Goal: Check status: Check status

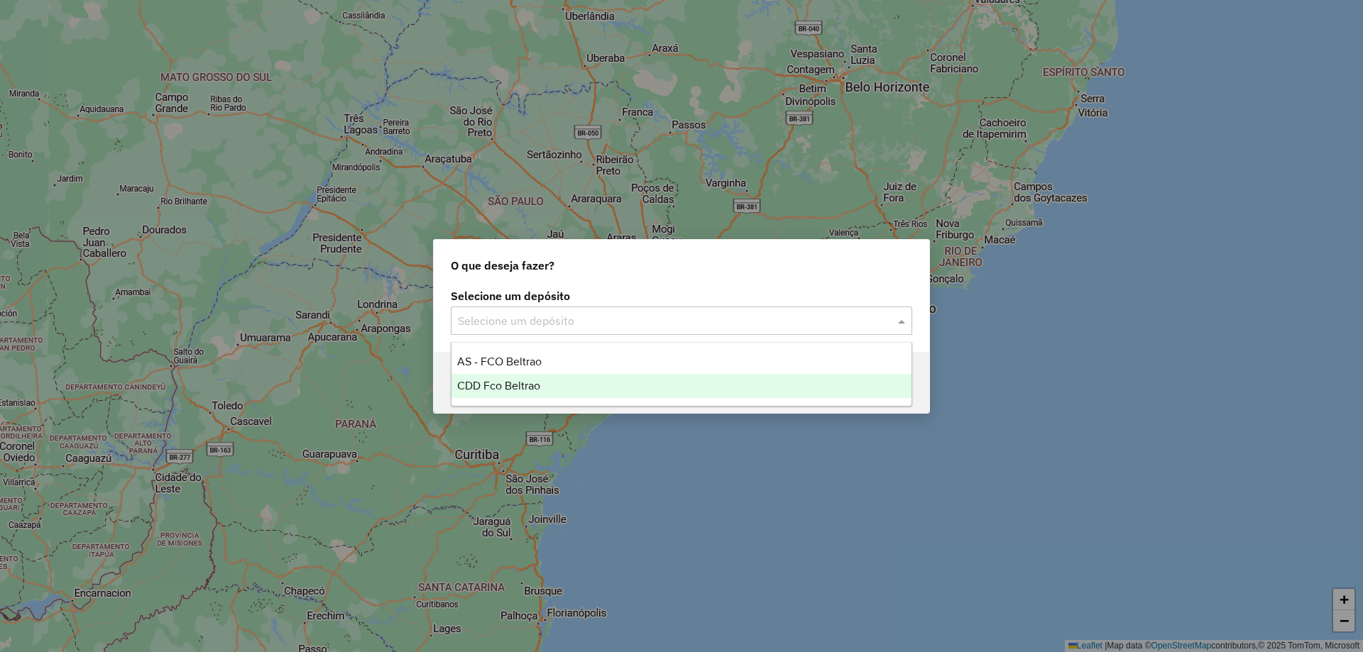
click at [517, 393] on div "CDD Fco Beltrao" at bounding box center [681, 386] width 460 height 24
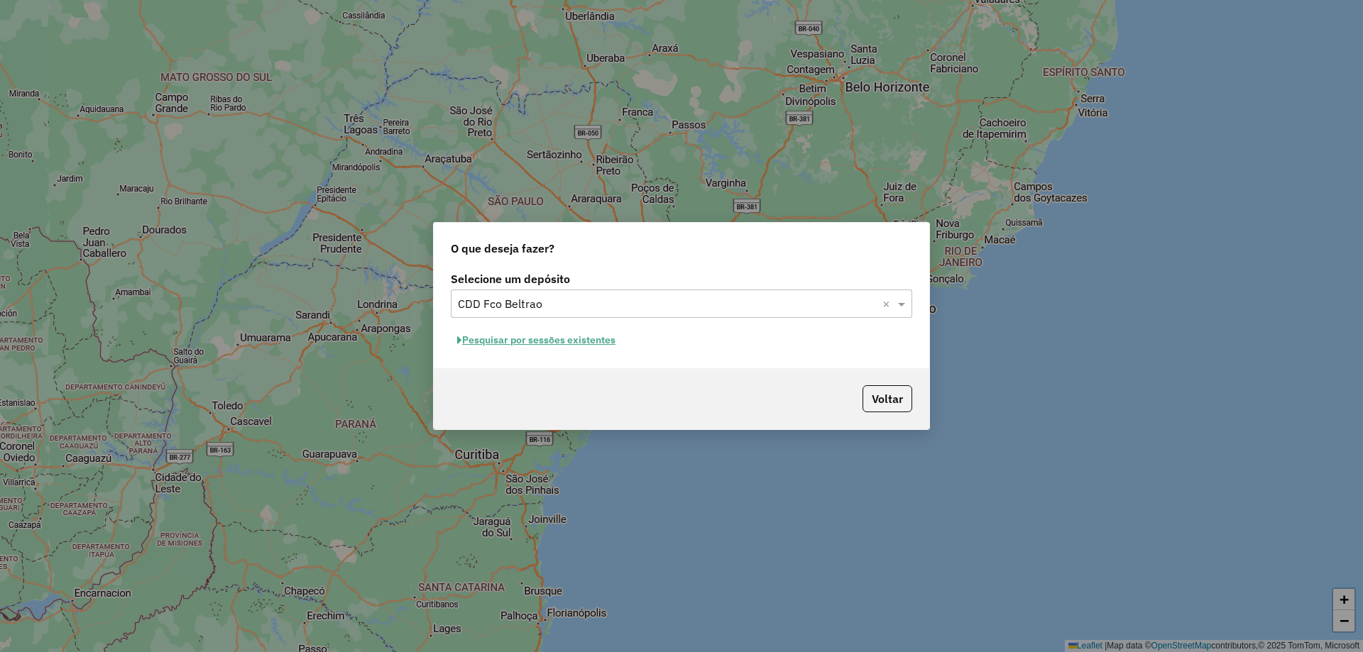
click at [483, 336] on button "Pesquisar por sessões existentes" at bounding box center [536, 340] width 171 height 22
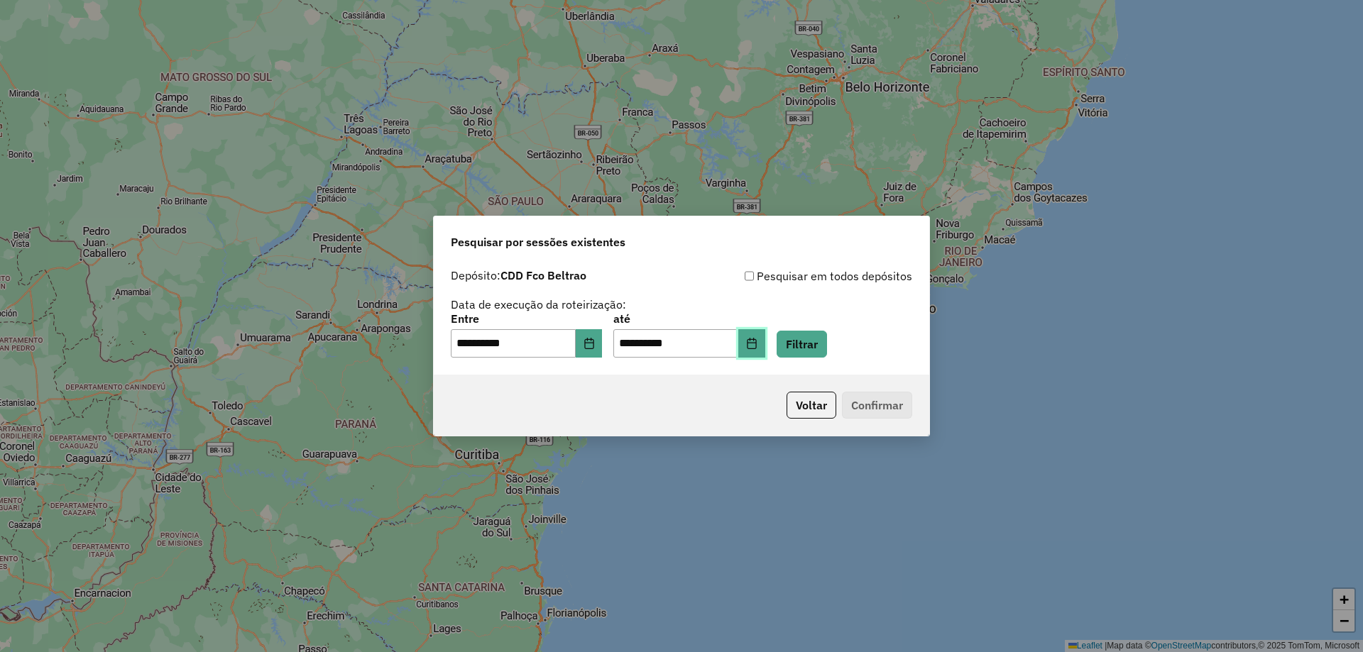
click at [765, 340] on button "Choose Date" at bounding box center [751, 343] width 27 height 28
click at [595, 228] on div "Pesquisar por sessões existentes" at bounding box center [681, 239] width 495 height 45
click at [603, 353] on button "Choose Date" at bounding box center [589, 343] width 27 height 28
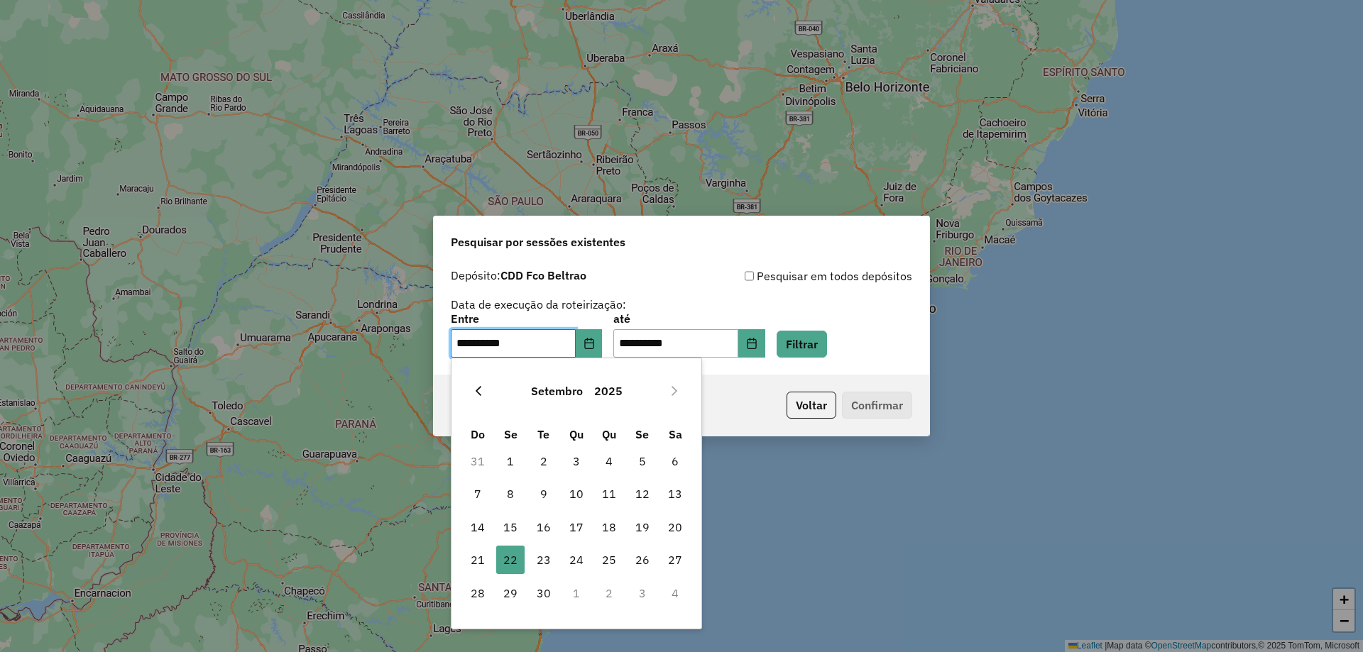
click at [481, 389] on icon "Previous Month" at bounding box center [478, 390] width 11 height 11
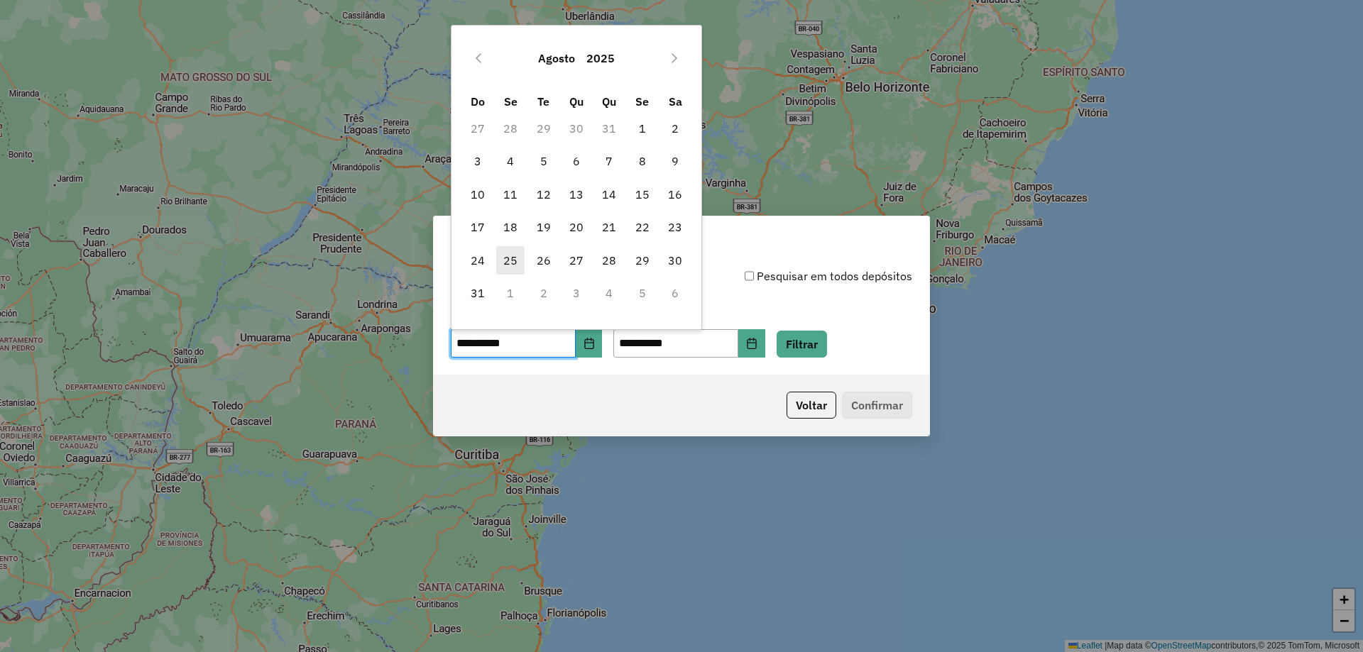
click at [502, 258] on span "25" at bounding box center [510, 260] width 28 height 28
type input "**********"
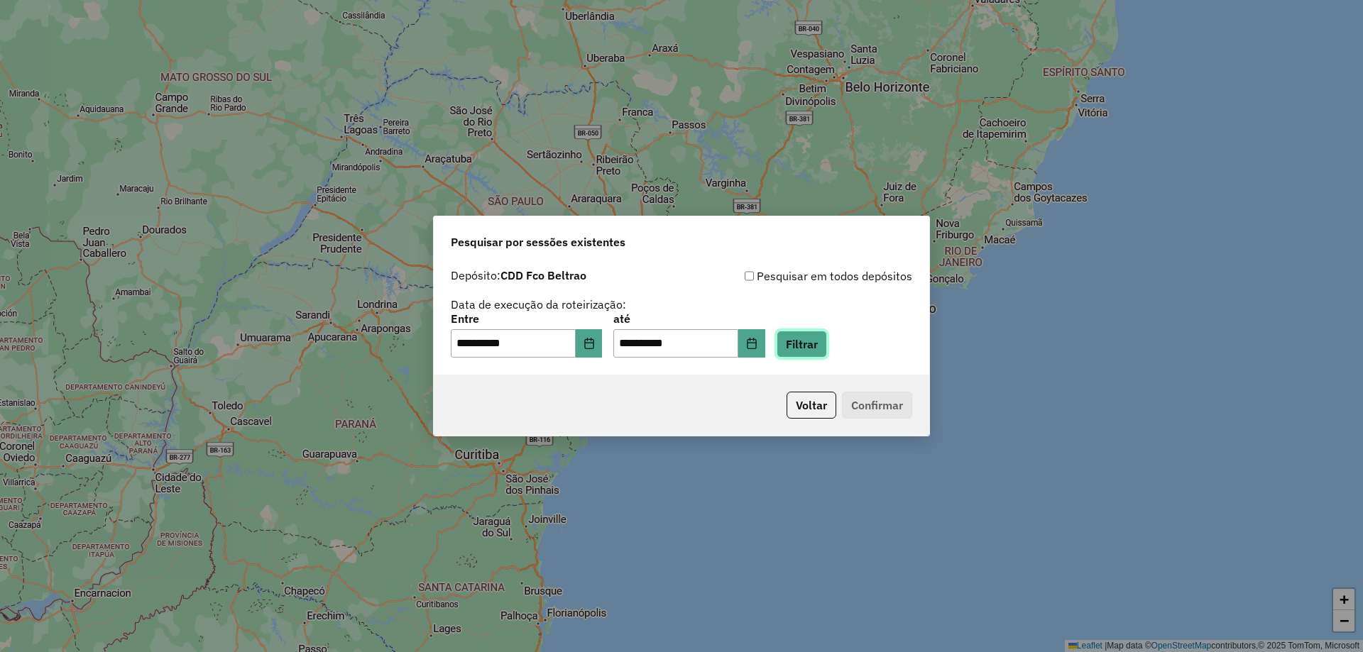
click at [827, 342] on button "Filtrar" at bounding box center [802, 344] width 50 height 27
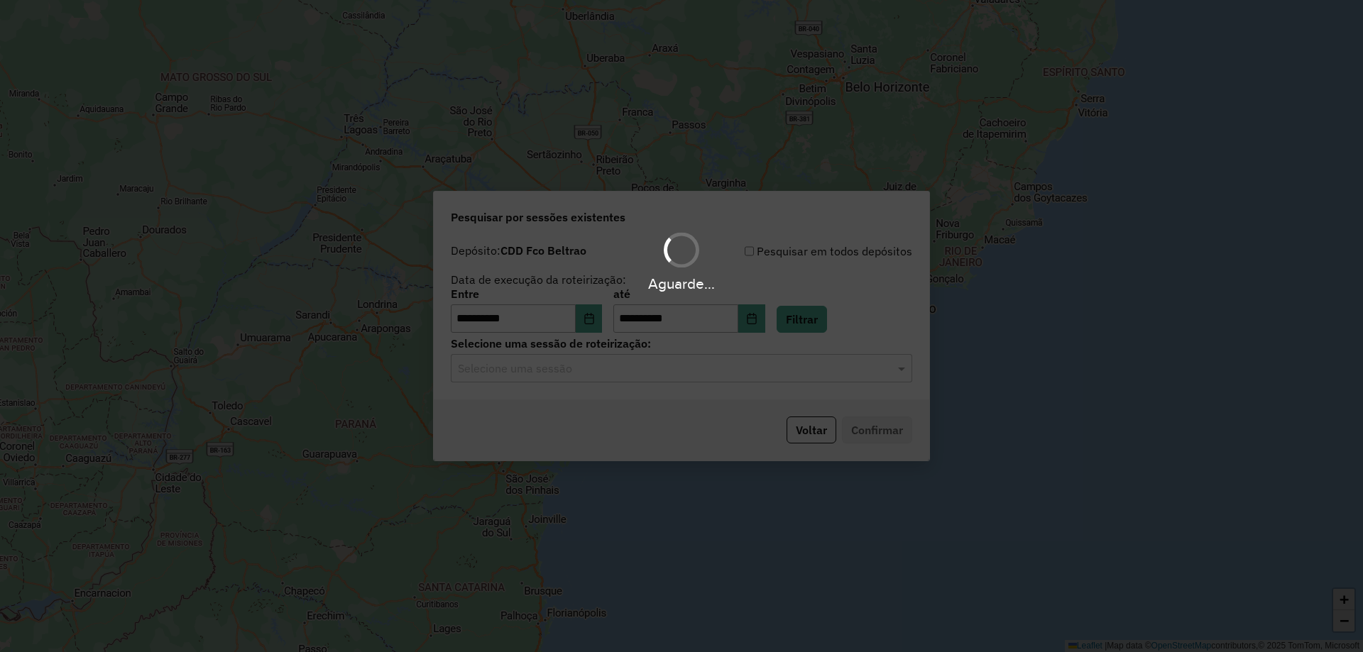
click at [652, 371] on input "text" at bounding box center [667, 369] width 419 height 17
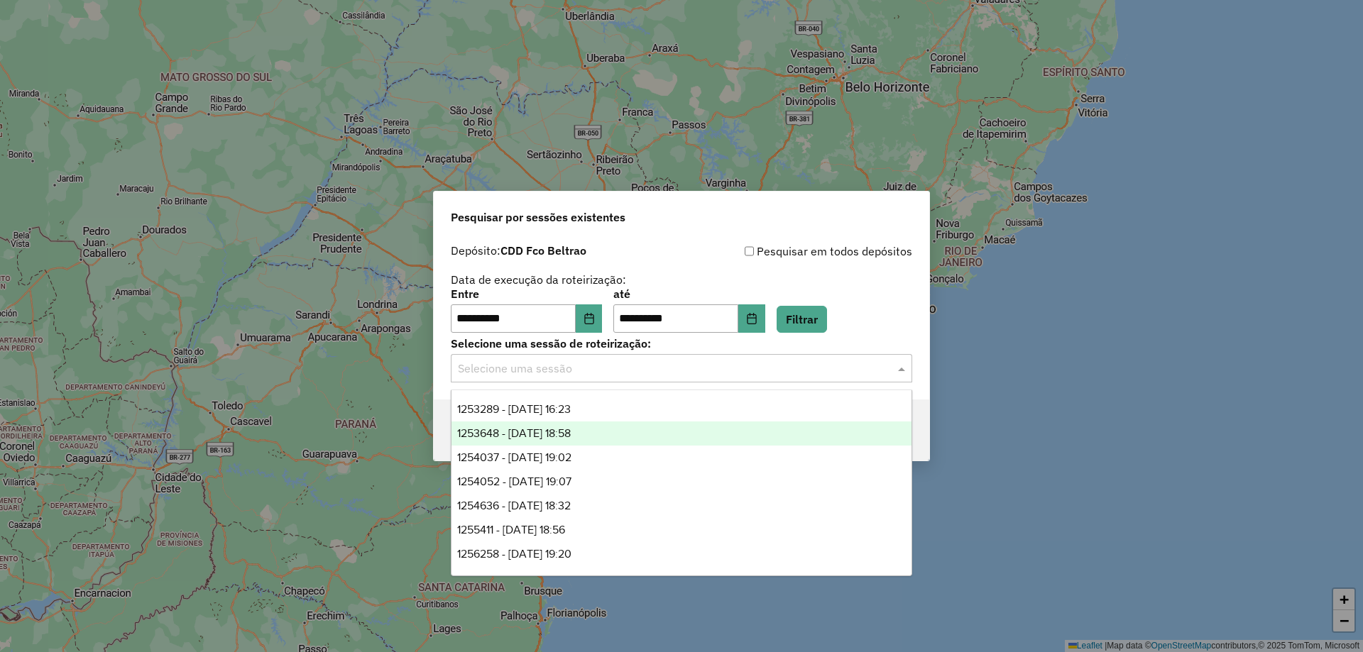
drag, startPoint x: 548, startPoint y: 431, endPoint x: 556, endPoint y: 431, distance: 7.8
click at [547, 431] on span "1253648 - [DATE] 18:58" at bounding box center [514, 433] width 114 height 12
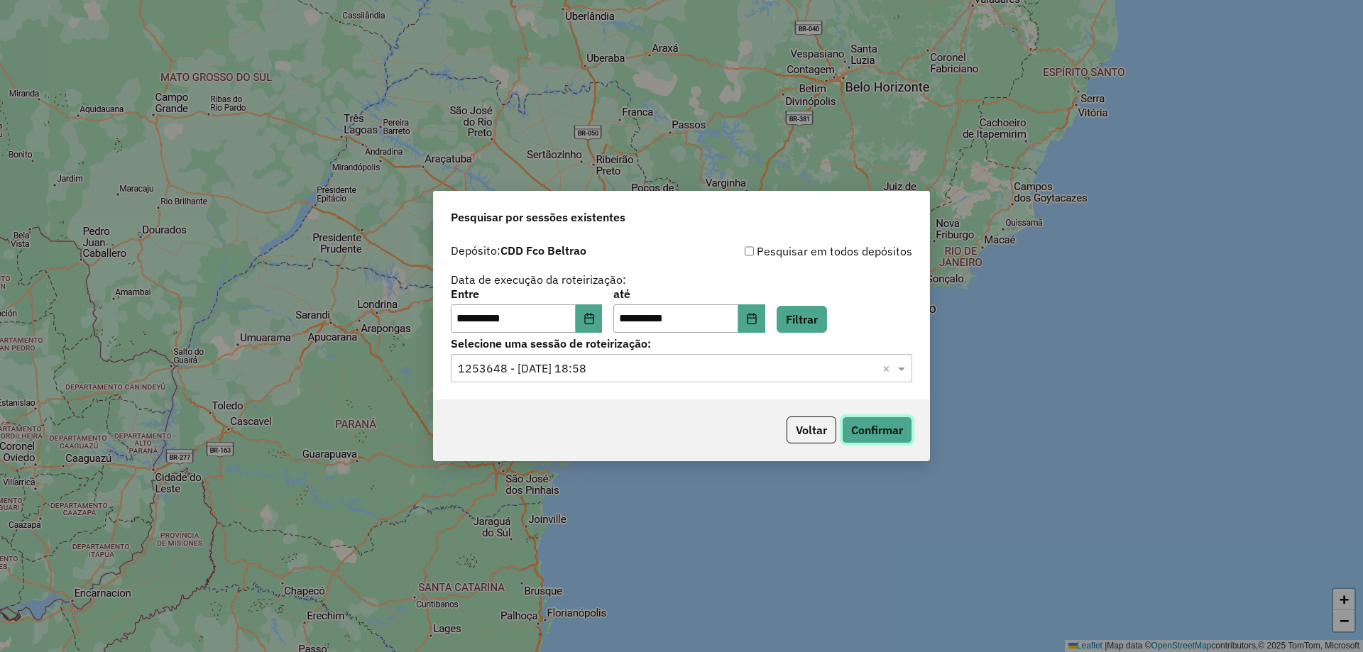
click at [899, 442] on button "Confirmar" at bounding box center [877, 430] width 70 height 27
click at [595, 317] on icon "Choose Date" at bounding box center [588, 318] width 11 height 11
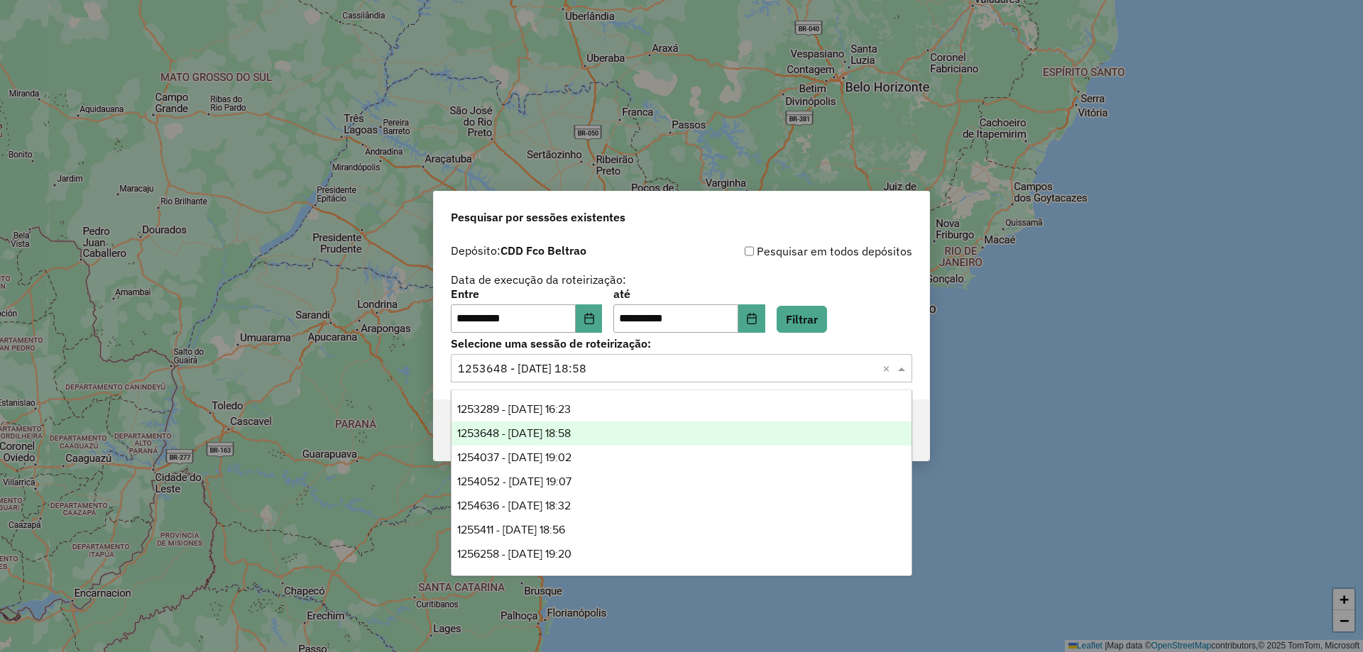
click at [736, 371] on input "text" at bounding box center [667, 369] width 419 height 17
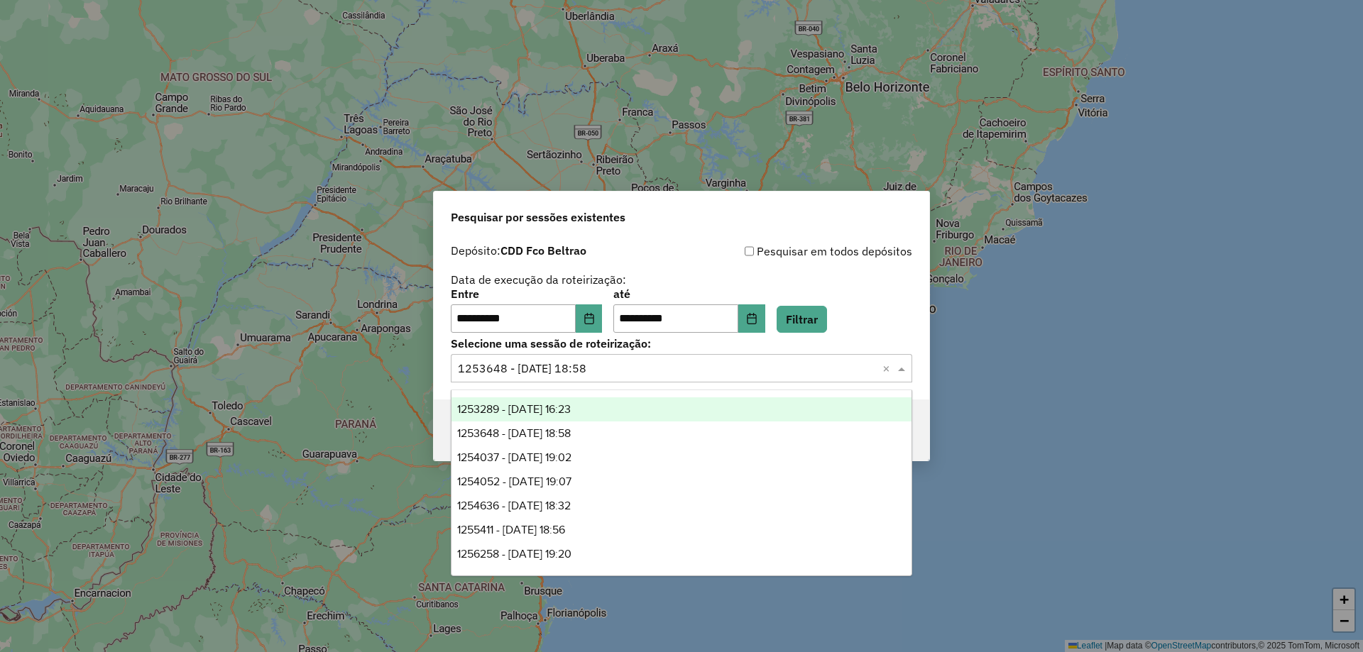
click at [626, 412] on div "1253289 - [DATE] 16:23" at bounding box center [681, 410] width 460 height 24
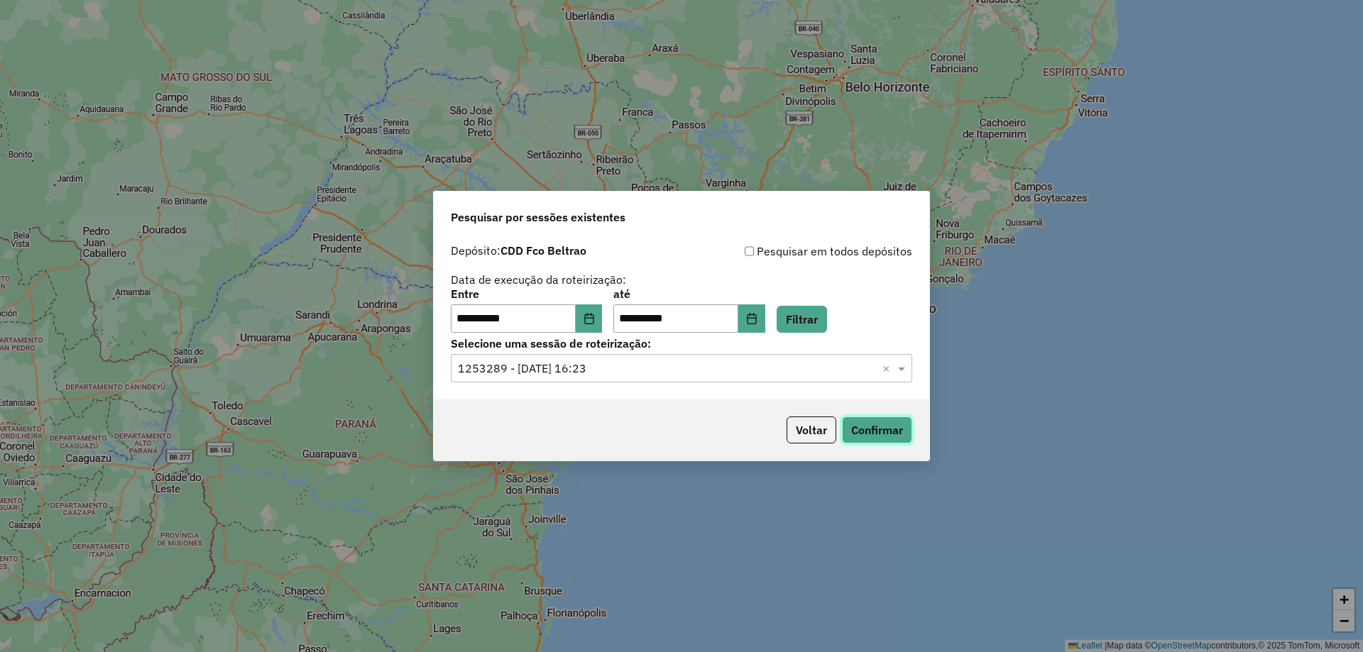
click at [894, 418] on button "Confirmar" at bounding box center [877, 430] width 70 height 27
